Goal: Task Accomplishment & Management: Use online tool/utility

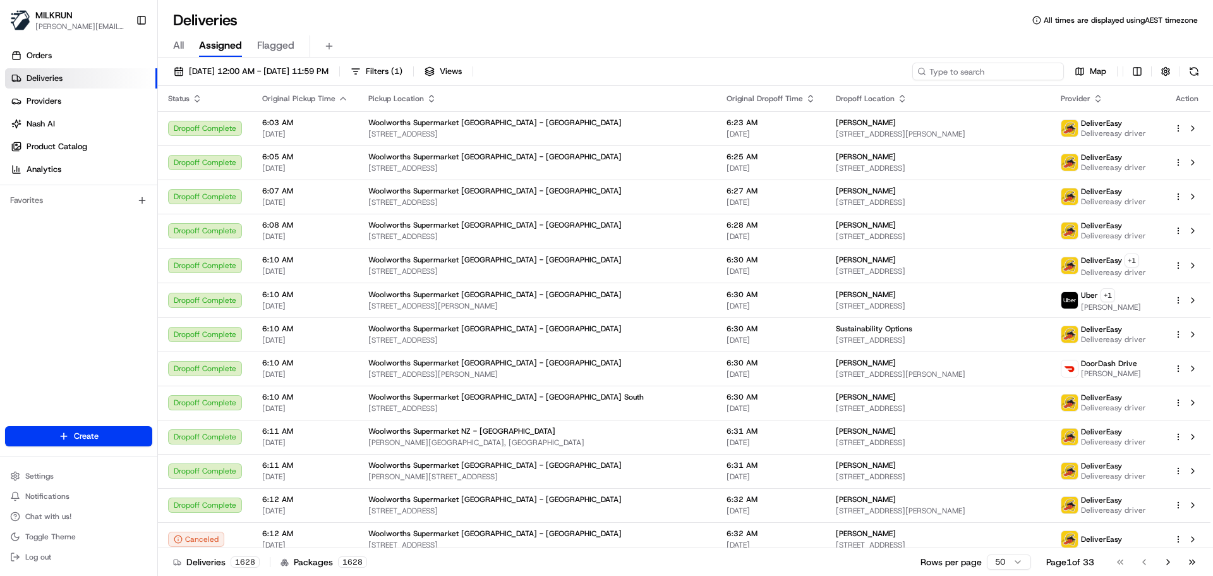
paste input "Casey McArthur"
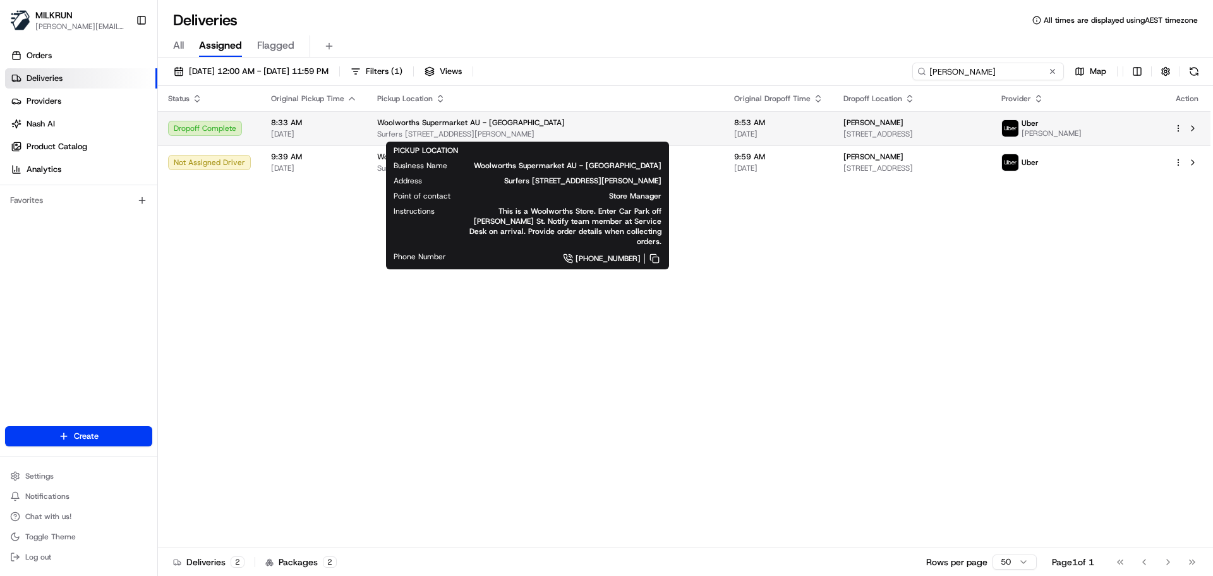
type input "[PERSON_NAME]"
click at [555, 128] on div "Woolworths Supermarket AU - Surfers Paradise Surfers Paradise Blvd & Hanlan St,…" at bounding box center [545, 128] width 337 height 21
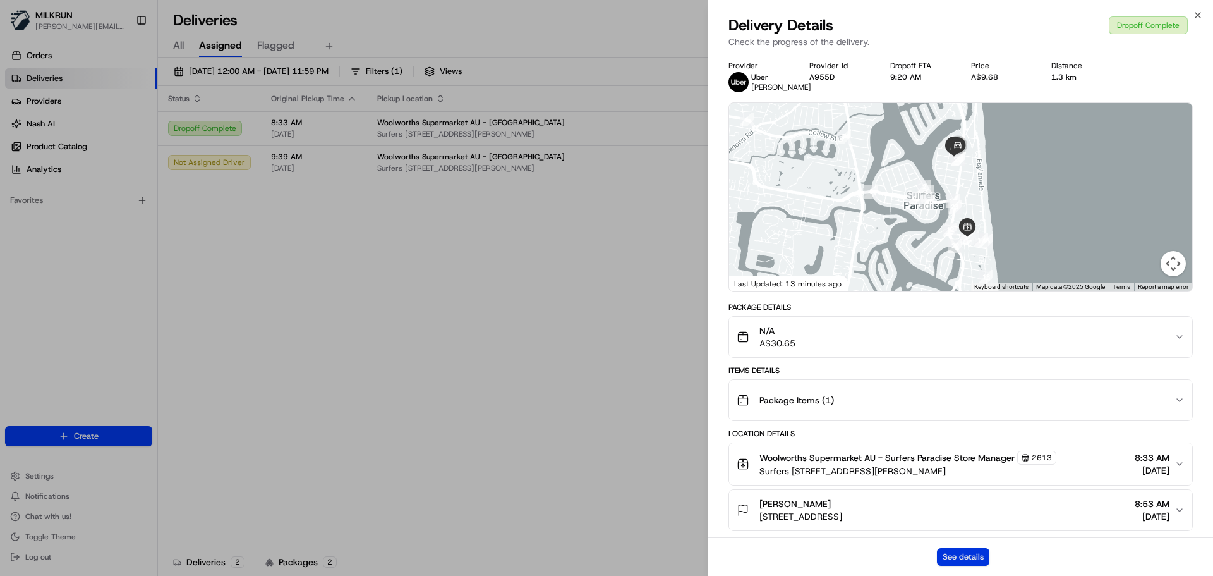
click at [953, 553] on button "See details" at bounding box center [963, 557] width 52 height 18
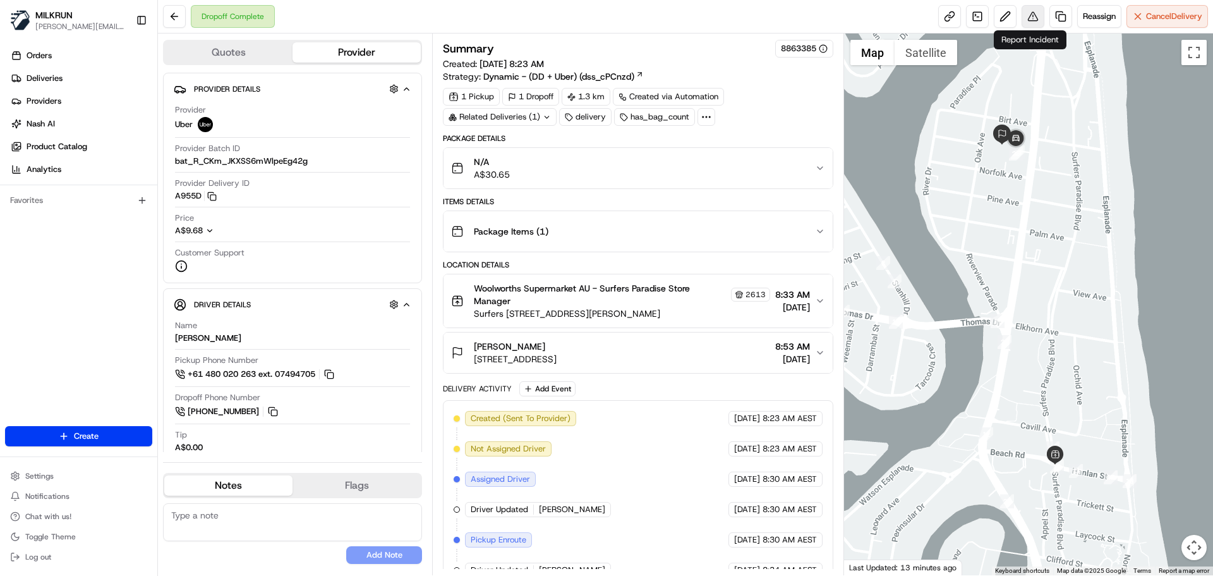
click at [1031, 15] on button at bounding box center [1033, 16] width 23 height 23
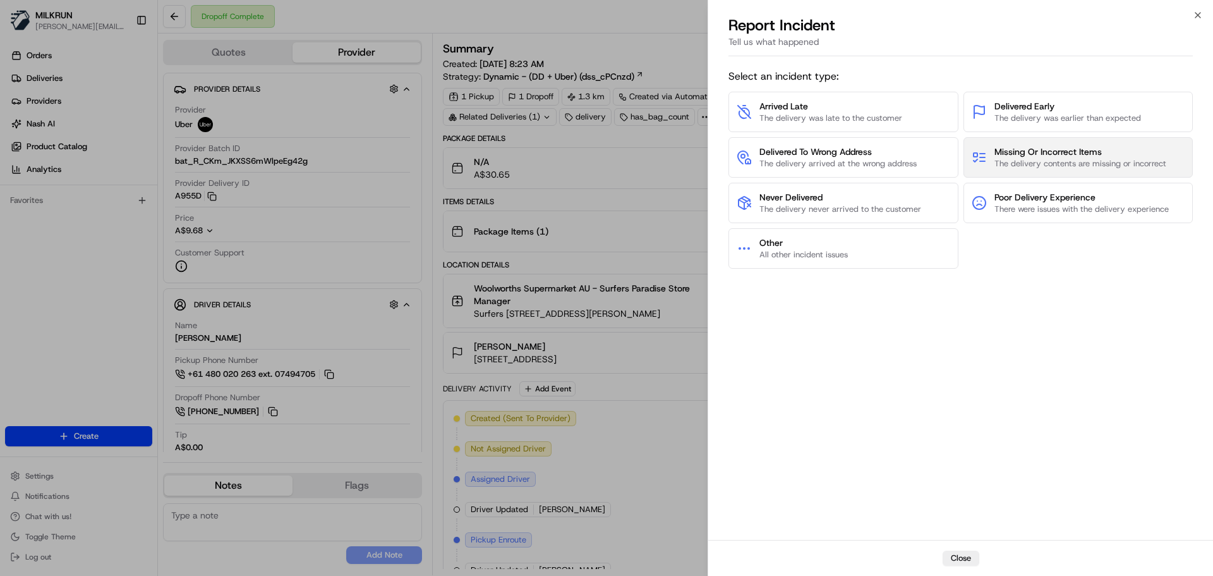
click at [1029, 160] on span "The delivery contents are missing or incorrect" at bounding box center [1080, 163] width 172 height 11
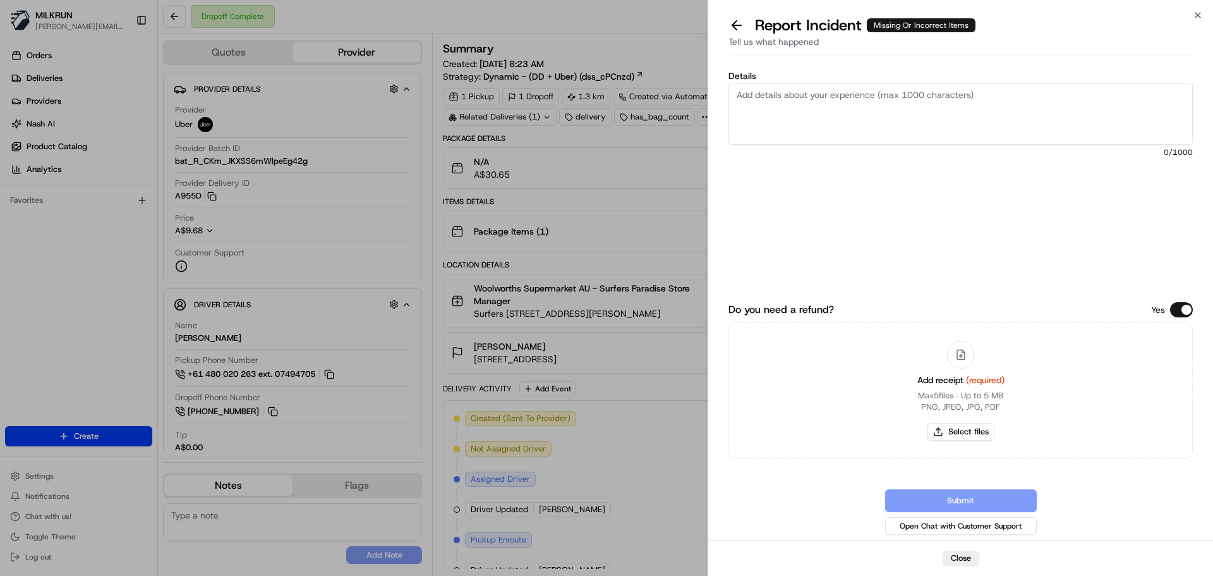
click at [739, 95] on textarea "Details" at bounding box center [960, 114] width 464 height 62
drag, startPoint x: 841, startPoint y: 96, endPoint x: 835, endPoint y: 90, distance: 8.9
click at [840, 96] on textarea "Customer received the" at bounding box center [960, 114] width 464 height 62
type textarea "Customer received the wrong order"
click at [967, 425] on button "Select files" at bounding box center [961, 432] width 67 height 18
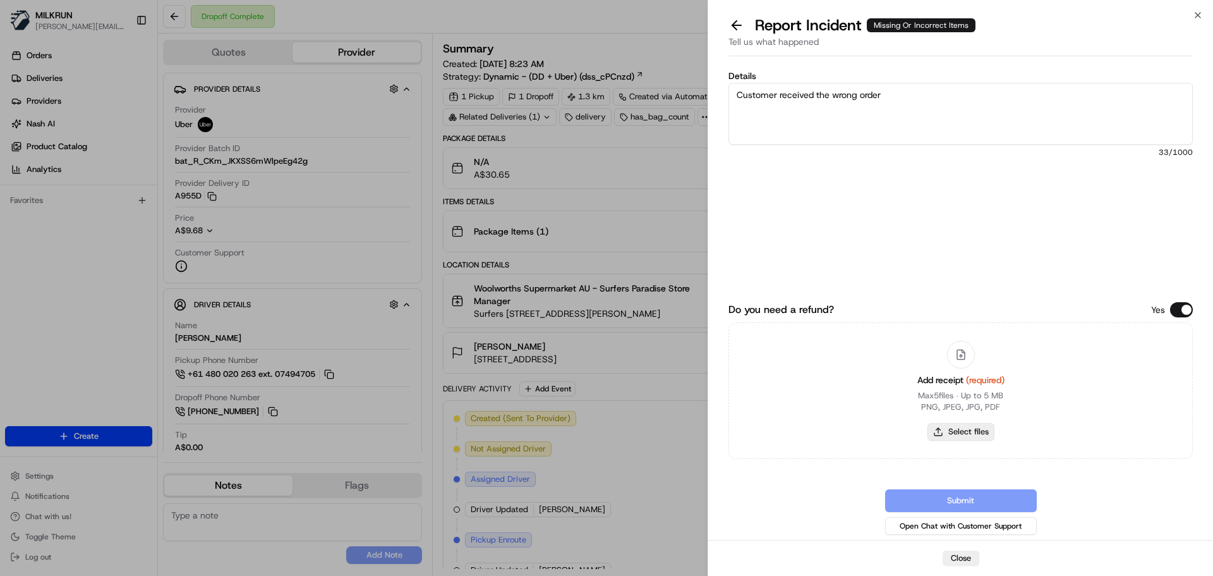
type input "C:\fakepath\Screenshot 2025-08-18 093404.png"
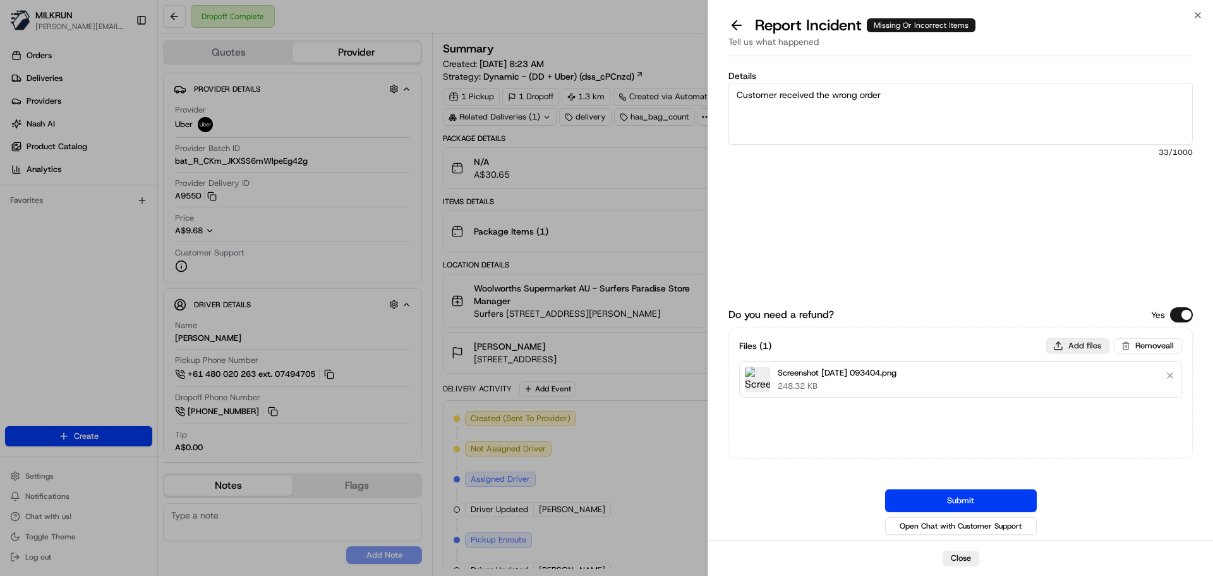
click at [1083, 346] on button "Add files" at bounding box center [1077, 345] width 63 height 15
type input "C:\fakepath\Screenshot 2025-08-18 093445.png"
click at [965, 497] on button "Submit" at bounding box center [961, 500] width 152 height 23
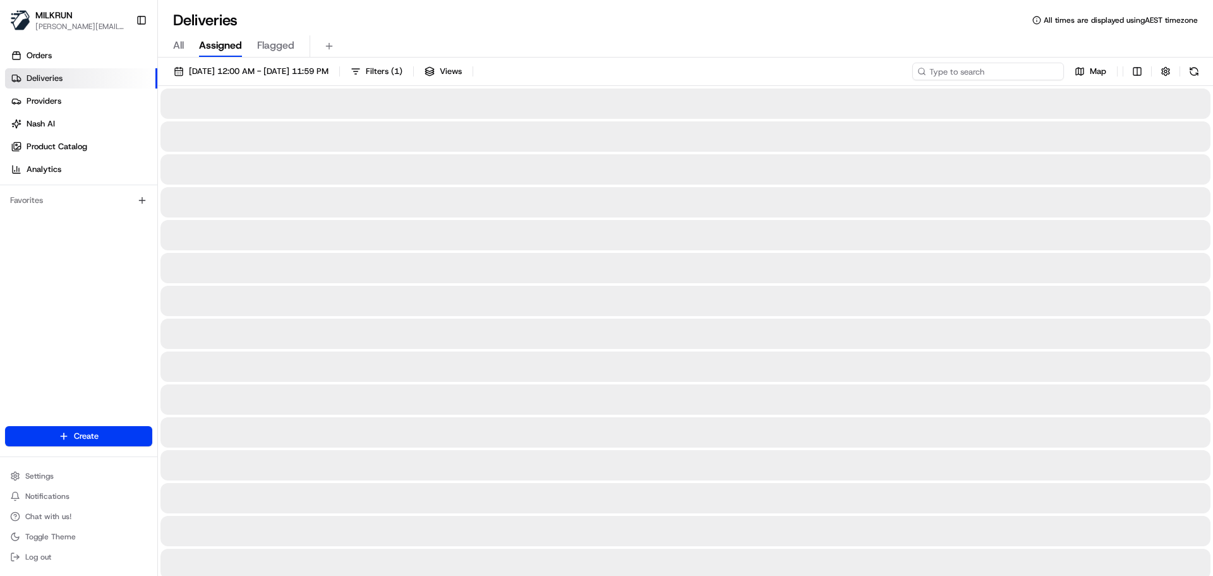
click at [974, 70] on input at bounding box center [988, 72] width 152 height 18
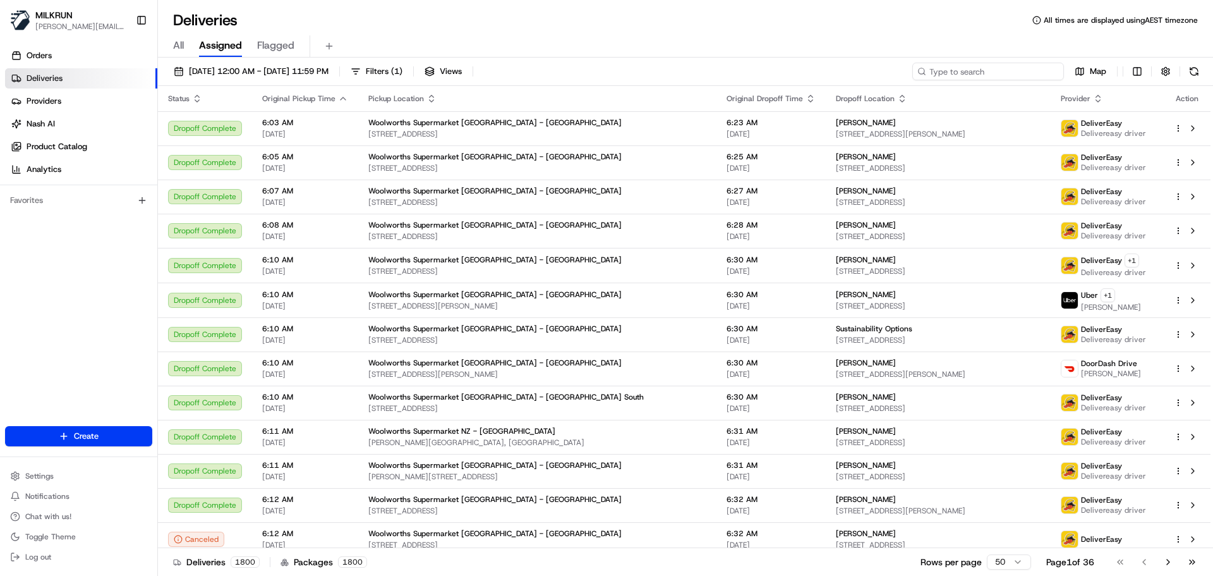
paste input "Sunshine Hardwicke"
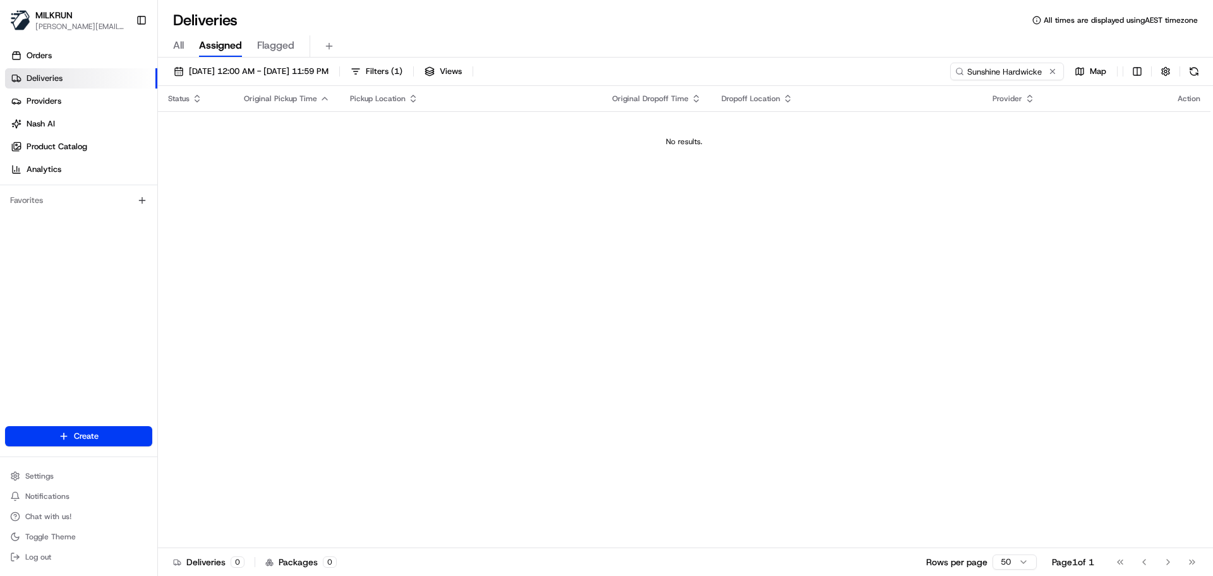
click at [921, 80] on div "18/08/2025 12:00 AM - 18/08/2025 11:59 PM Filters ( 1 ) Views Sunshine Hardwick…" at bounding box center [685, 74] width 1055 height 23
click at [962, 73] on icon at bounding box center [959, 71] width 9 height 9
click at [968, 74] on input "Sunshine Hardwicke" at bounding box center [988, 72] width 152 height 18
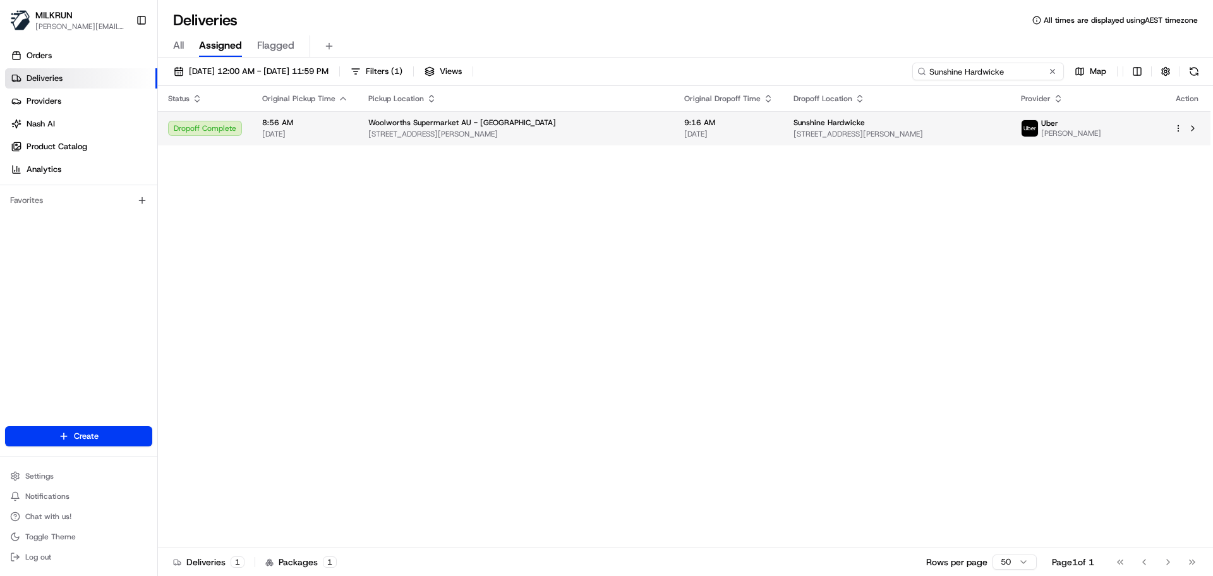
type input "Sunshine Hardwicke"
click at [828, 133] on span "69 Fe Walker St, Kepnock, QLD 4670, AU" at bounding box center [897, 134] width 207 height 10
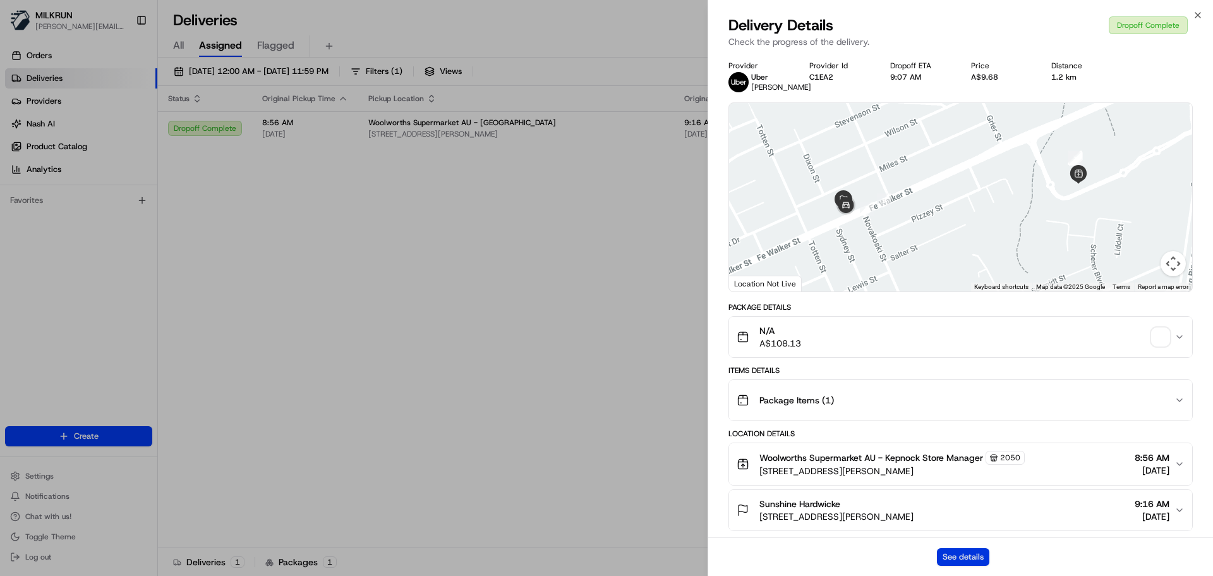
click at [956, 556] on button "See details" at bounding box center [963, 557] width 52 height 18
click at [1198, 13] on icon "button" at bounding box center [1198, 15] width 10 height 10
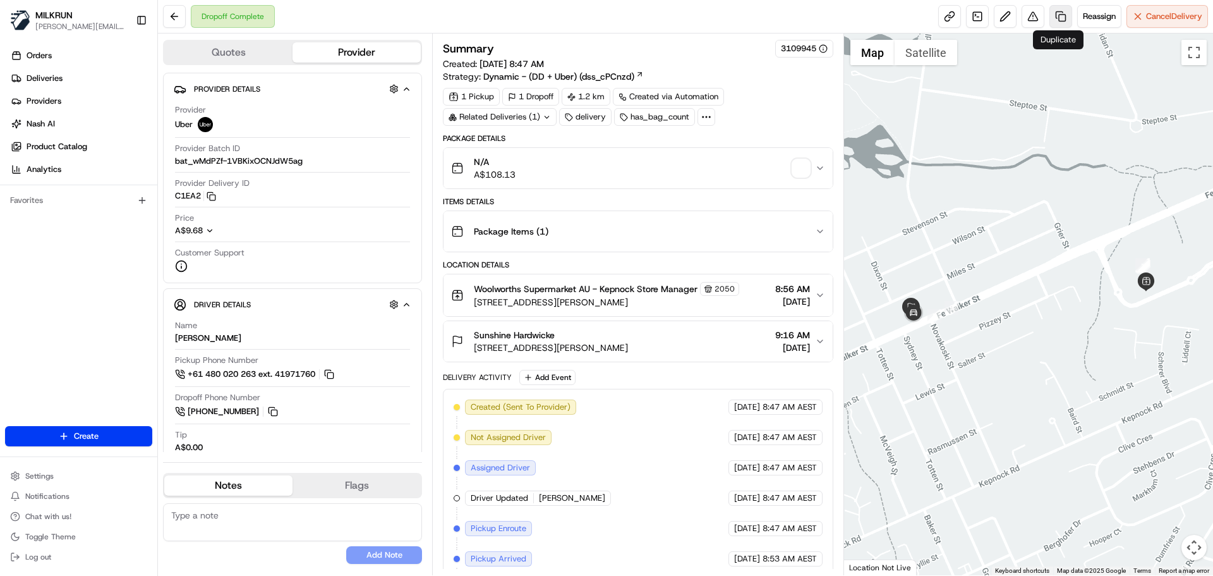
click at [1055, 15] on link at bounding box center [1060, 16] width 23 height 23
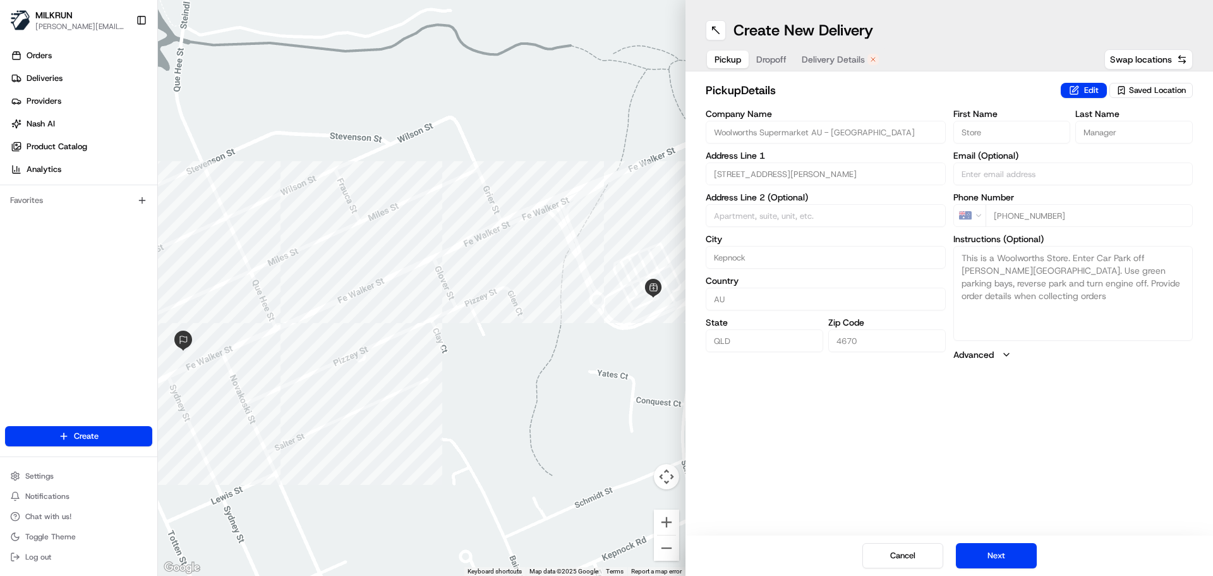
click at [833, 63] on span "Delivery Details" at bounding box center [833, 59] width 63 height 13
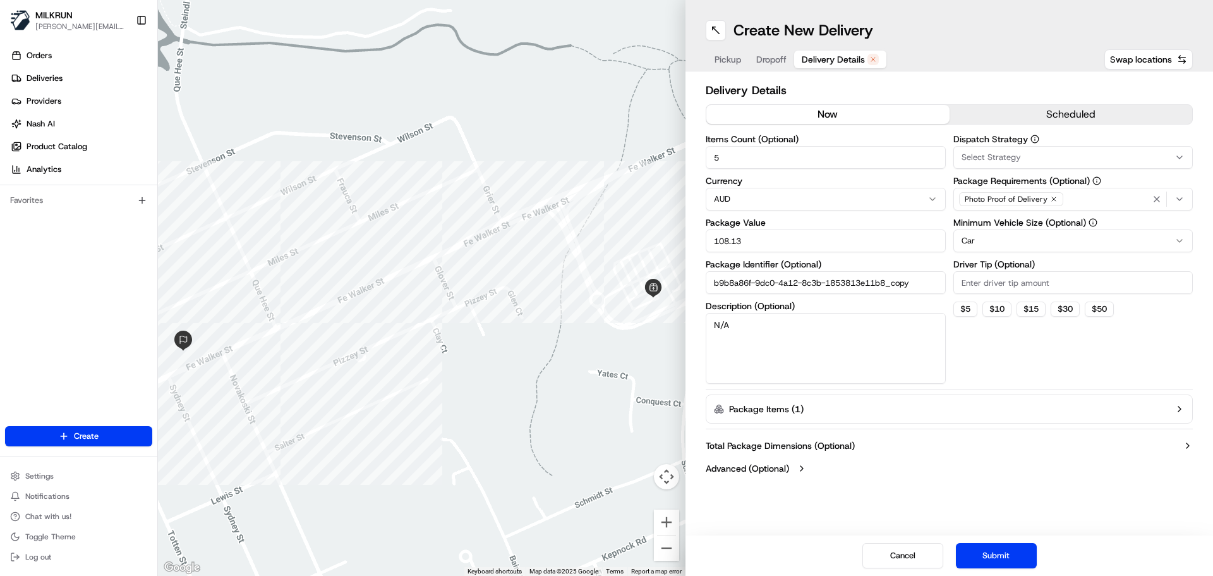
click at [828, 110] on button "now" at bounding box center [827, 114] width 243 height 19
click at [990, 555] on button "Submit" at bounding box center [996, 555] width 81 height 25
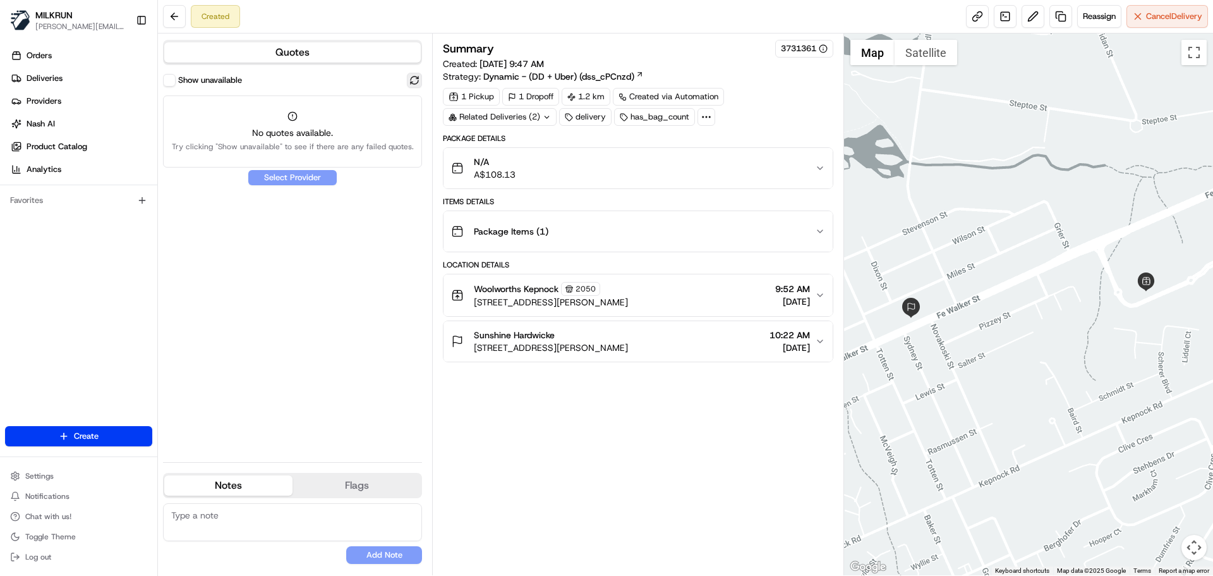
click at [418, 76] on button at bounding box center [414, 80] width 15 height 15
click at [1097, 17] on span "Reassign" at bounding box center [1099, 16] width 33 height 11
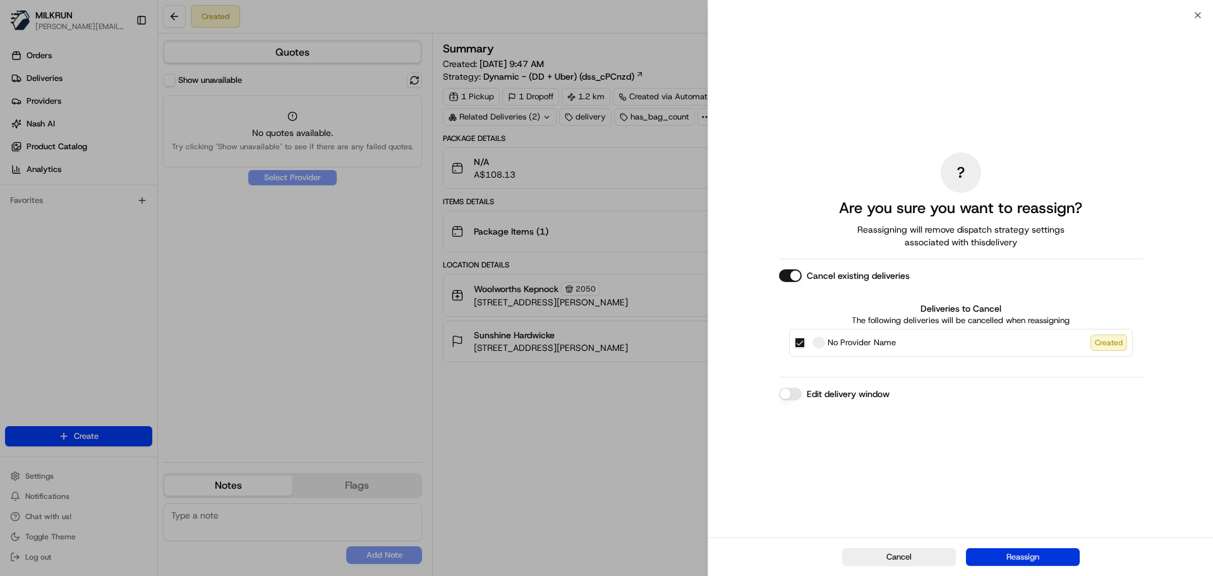
click at [1032, 554] on button "Reassign" at bounding box center [1023, 557] width 114 height 18
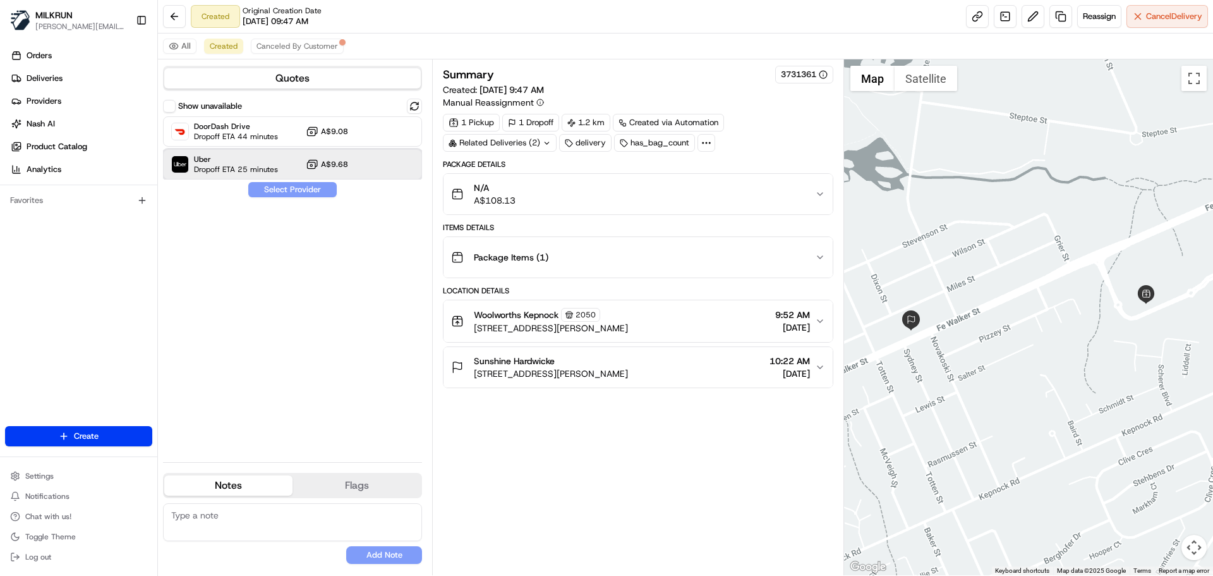
click at [289, 162] on div "Uber Dropoff ETA 25 minutes A$9.68" at bounding box center [292, 164] width 259 height 30
click at [295, 193] on button "Assign Provider" at bounding box center [293, 189] width 90 height 15
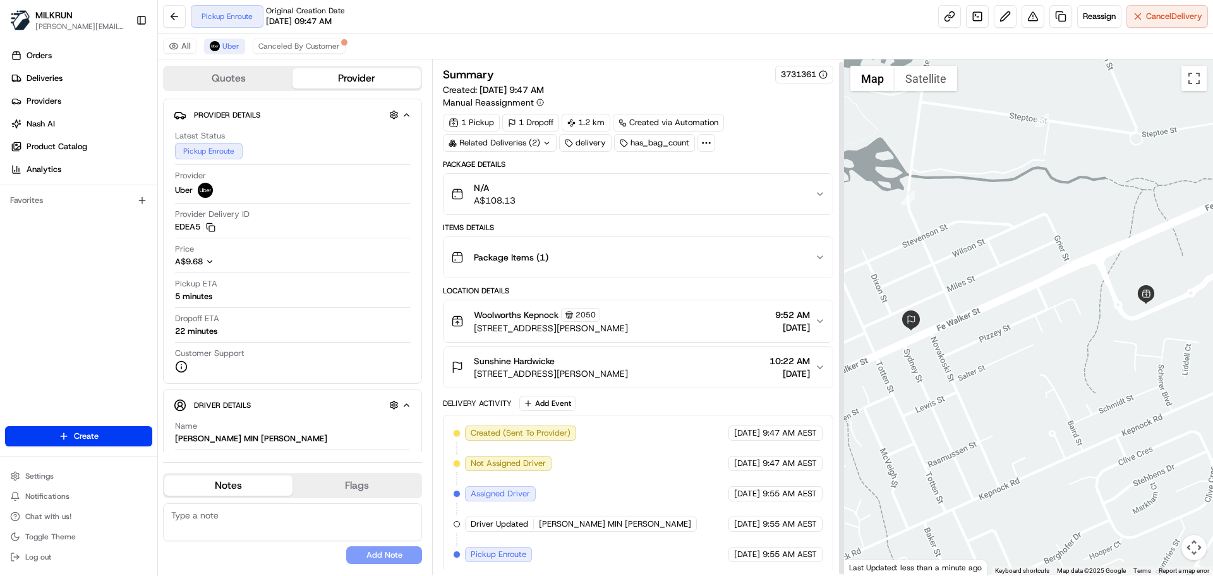
scroll to position [4, 0]
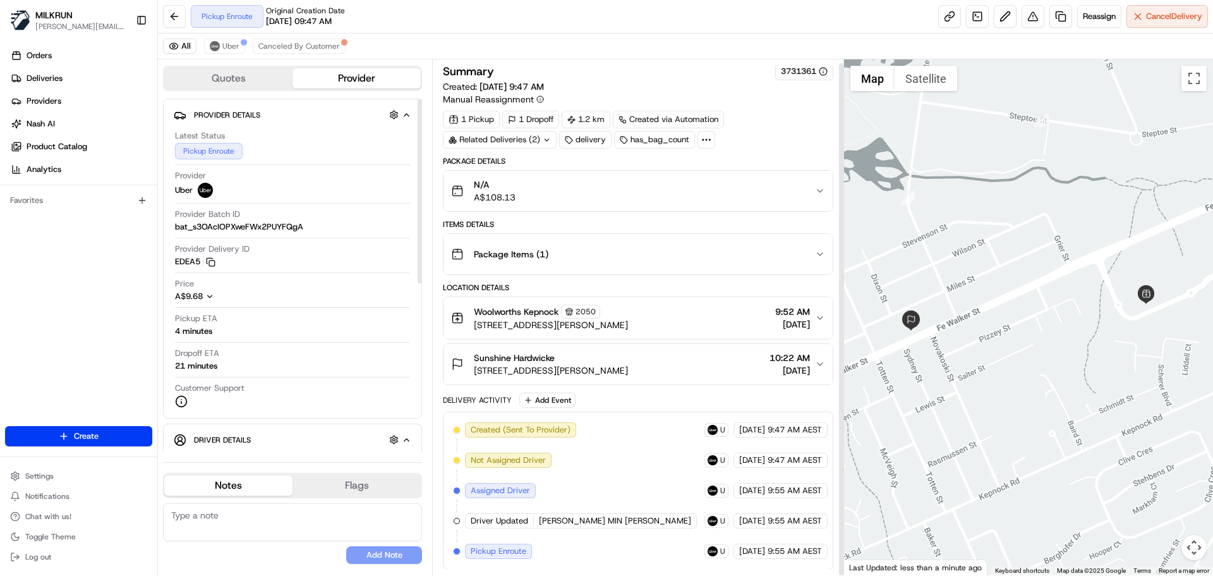
scroll to position [4, 0]
